Goal: Task Accomplishment & Management: Use online tool/utility

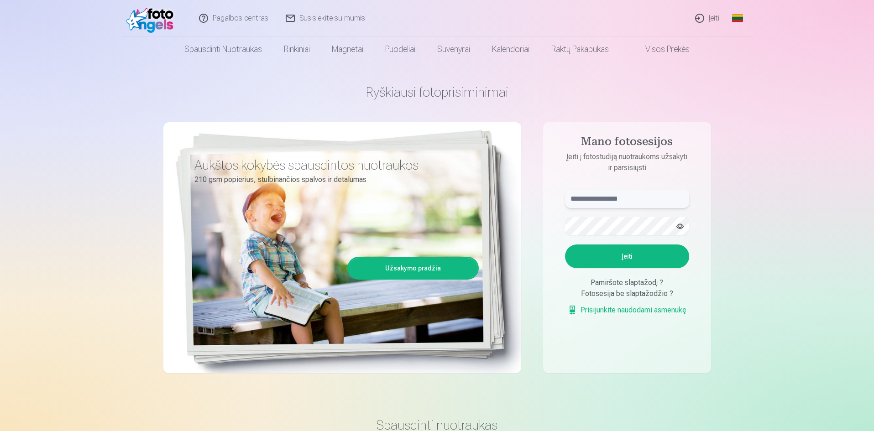
click at [604, 201] on input "text" at bounding box center [627, 199] width 124 height 18
click at [602, 197] on input "******" at bounding box center [627, 199] width 124 height 18
type input "**********"
click at [678, 227] on button "button" at bounding box center [679, 226] width 17 height 17
click at [619, 257] on button "Įeiti" at bounding box center [627, 257] width 124 height 24
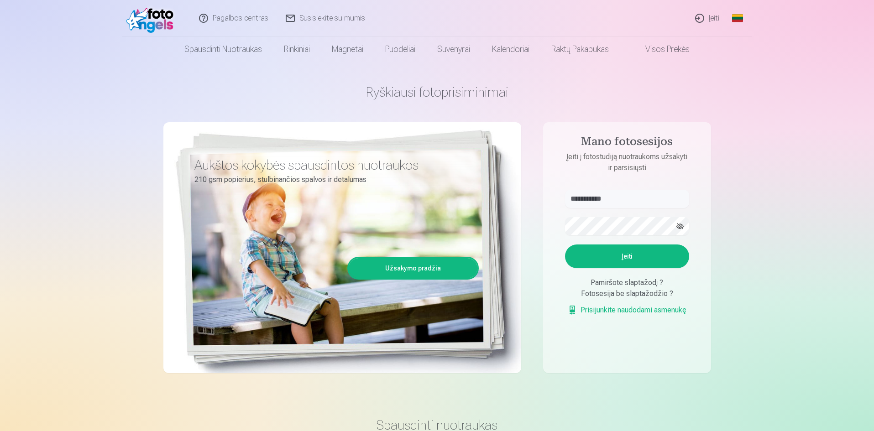
click at [609, 253] on button "Įeiti" at bounding box center [627, 257] width 124 height 24
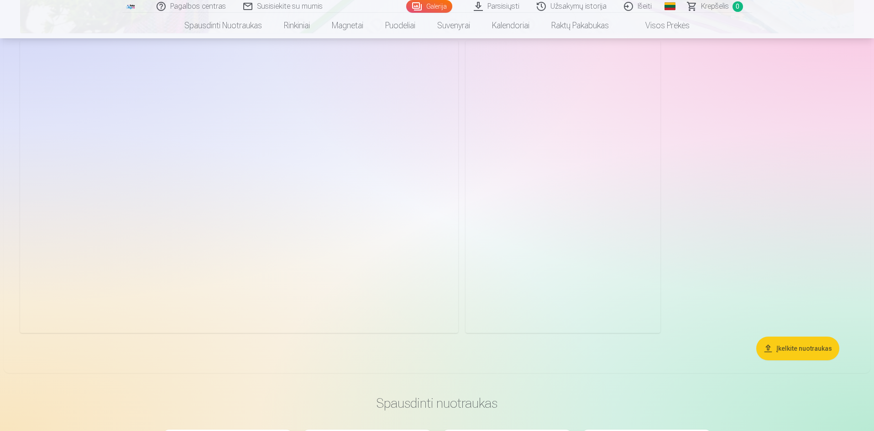
scroll to position [5931, 0]
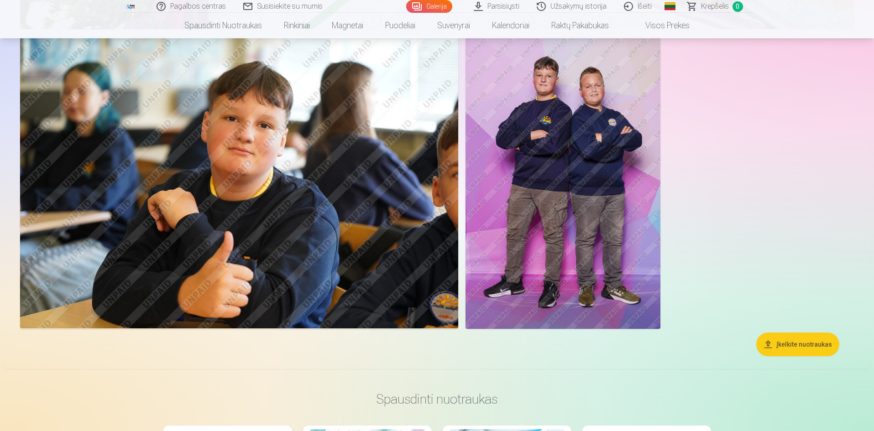
click at [785, 344] on button "Įkelkite nuotraukas" at bounding box center [797, 345] width 83 height 24
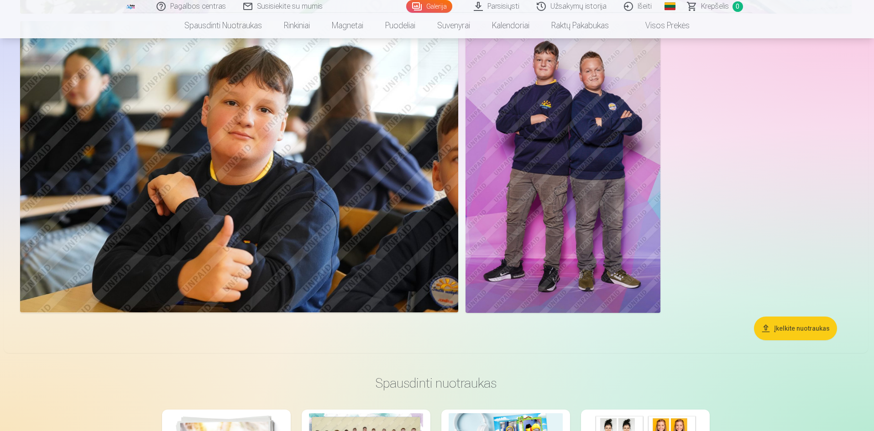
scroll to position [5945, 0]
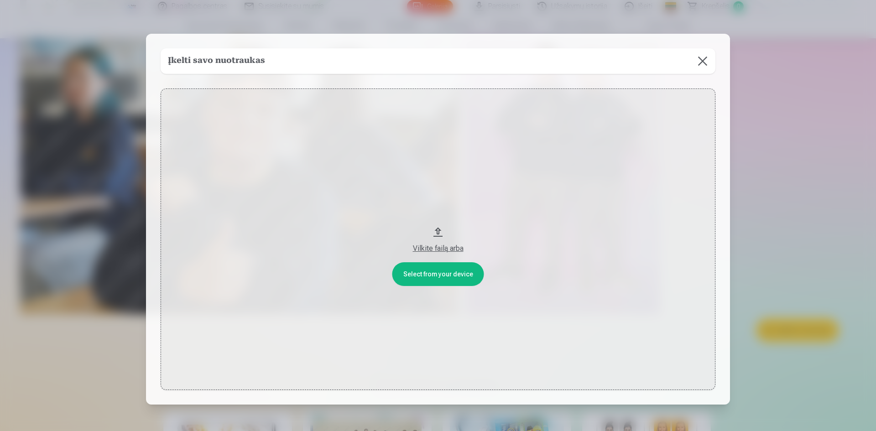
click at [700, 65] on button at bounding box center [703, 61] width 26 height 26
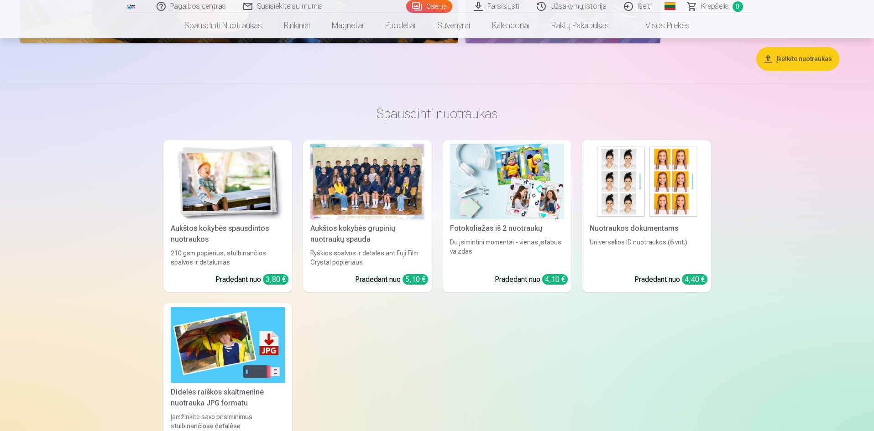
scroll to position [6264, 0]
